Goal: Task Accomplishment & Management: Manage account settings

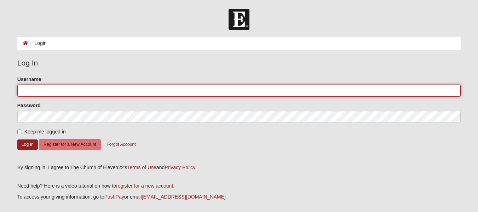
click at [52, 89] on input "Username" at bounding box center [239, 91] width 444 height 12
type input "nimmyrob"
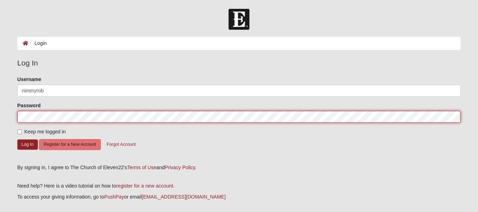
click at [17, 139] on button "Log In" at bounding box center [27, 144] width 21 height 10
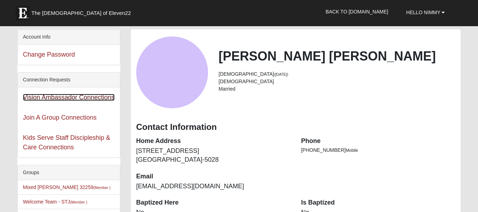
click at [92, 99] on link "Vision Ambassador Connections" at bounding box center [69, 97] width 92 height 7
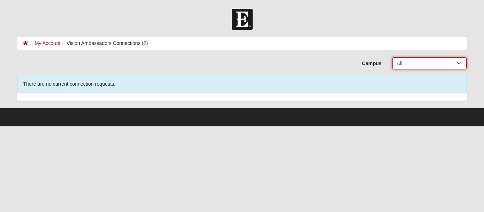
click at [458, 62] on select "All Arlington Baymeadows College Park Orlando (Coming Soon) Eleven22 Online Fle…" at bounding box center [429, 63] width 74 height 12
click at [279, 64] on div "Campus All Arlington Baymeadows College Park Orlando (Coming Soon) Eleven22 Onl…" at bounding box center [242, 63] width 460 height 12
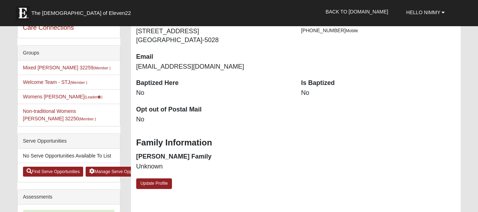
scroll to position [120, 0]
click at [160, 183] on link "Update Profile" at bounding box center [154, 183] width 36 height 10
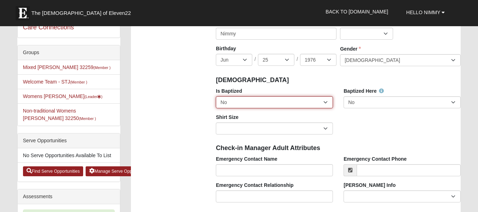
click at [326, 103] on select "No Yes" at bounding box center [274, 102] width 117 height 12
select select "True"
click at [216, 96] on select "No Yes" at bounding box center [274, 102] width 117 height 12
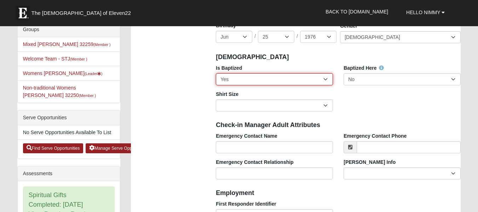
scroll to position [143, 0]
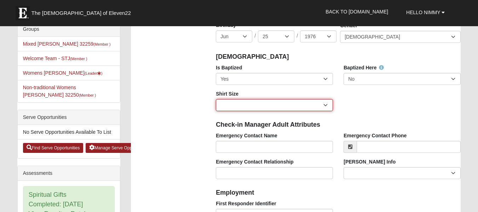
click at [327, 105] on select "Adult Small Adult Medium Adult Large Adult XL Adult XXL Adult 3XL Adult 4XL You…" at bounding box center [274, 105] width 117 height 12
select select "Adult Medium"
click at [216, 99] on select "Adult Small Adult Medium Adult Large Adult XL Adult XXL Adult 3XL Adult 4XL You…" at bounding box center [274, 105] width 117 height 12
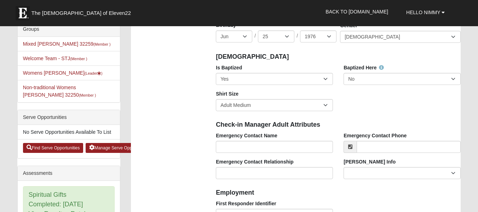
click at [358, 110] on div "Is Baptized No Yes Baptized Here No Yes Shirt Size Adult Small Adult Medium Adu…" at bounding box center [339, 90] width 256 height 52
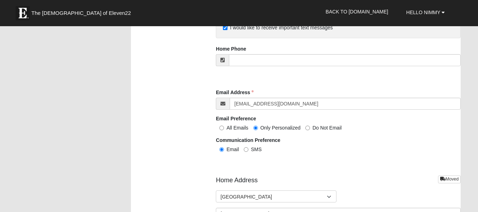
scroll to position [712, 0]
click at [221, 128] on input "All Emails" at bounding box center [221, 127] width 5 height 5
radio input "true"
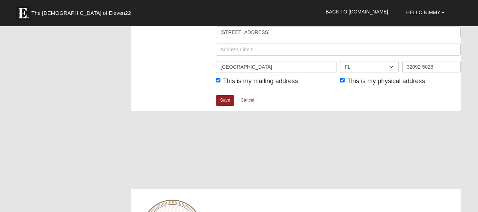
scroll to position [893, 0]
click at [223, 97] on link "Save" at bounding box center [225, 100] width 18 height 10
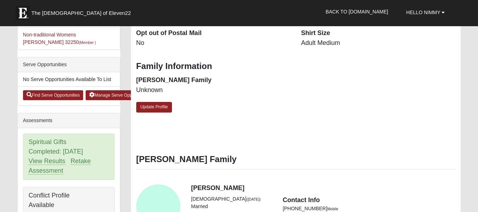
scroll to position [196, 0]
